Goal: Task Accomplishment & Management: Manage account settings

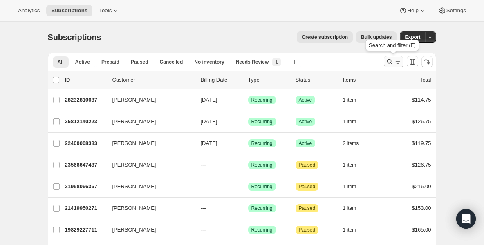
click at [386, 64] on icon "Search and filter results" at bounding box center [389, 62] width 8 height 8
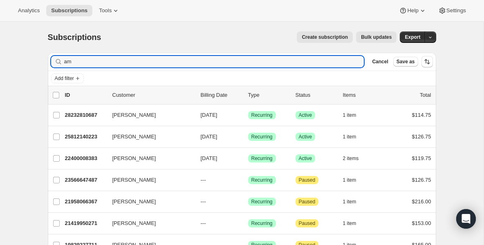
type input "a"
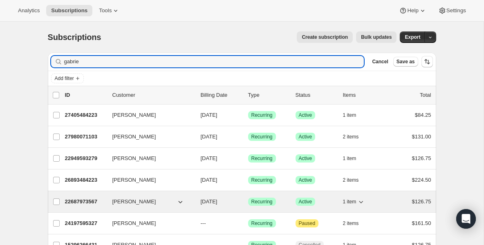
type input "gabrie"
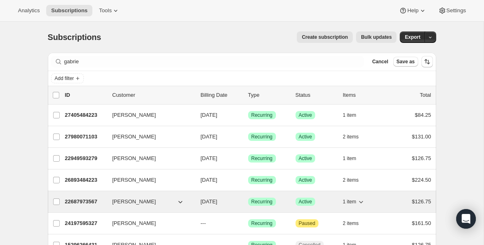
click at [70, 200] on p "22687973567" at bounding box center [85, 202] width 41 height 8
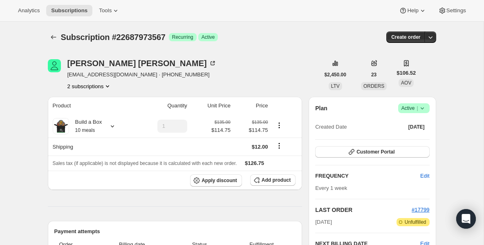
click at [423, 112] on icon at bounding box center [422, 108] width 8 height 8
click at [411, 127] on span "Pause subscription" at bounding box center [410, 124] width 45 height 6
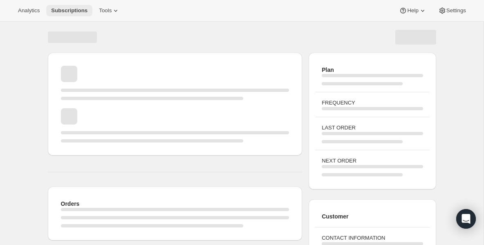
click at [68, 11] on span "Subscriptions" at bounding box center [69, 10] width 36 height 7
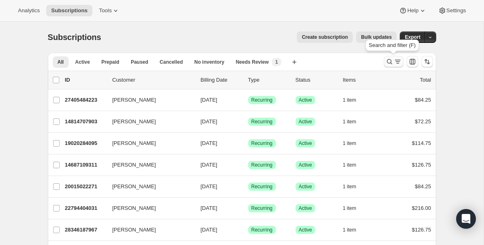
click at [389, 60] on icon "Search and filter results" at bounding box center [389, 62] width 8 height 8
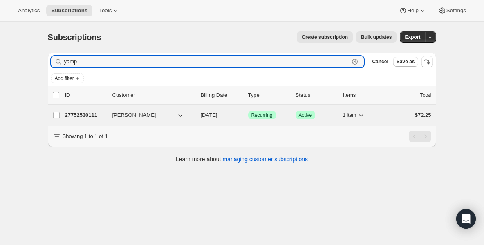
type input "yamp"
click at [80, 121] on div "27752530111 [PERSON_NAME] [DATE] Success Recurring Success Active 1 item $72.25" at bounding box center [248, 114] width 366 height 11
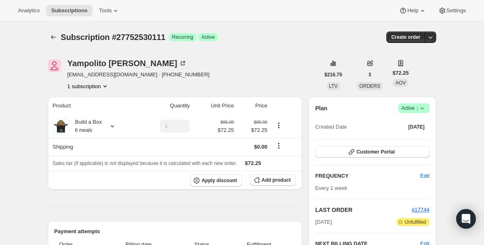
click at [424, 108] on icon at bounding box center [422, 108] width 8 height 8
click at [394, 125] on span "Pause subscription" at bounding box center [410, 124] width 45 height 6
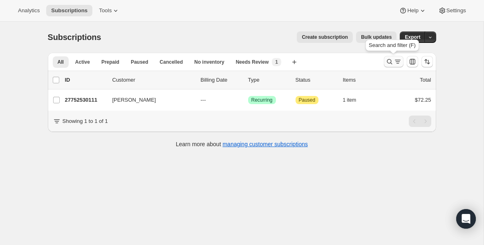
click at [392, 60] on icon "Search and filter results" at bounding box center [389, 62] width 8 height 8
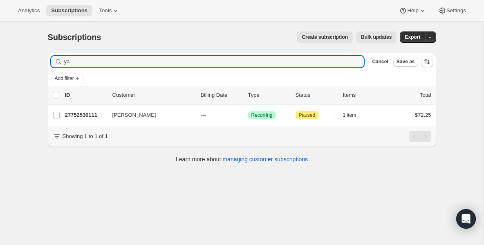
type input "y"
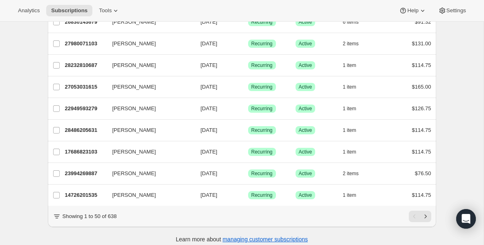
scroll to position [987, 0]
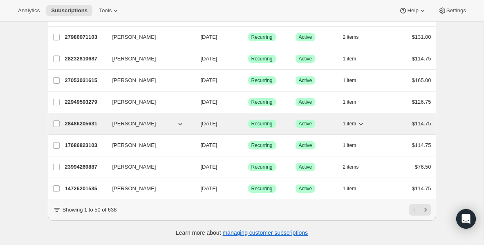
click at [78, 127] on p "28486205631" at bounding box center [85, 124] width 41 height 8
